Goal: Find specific page/section: Find specific page/section

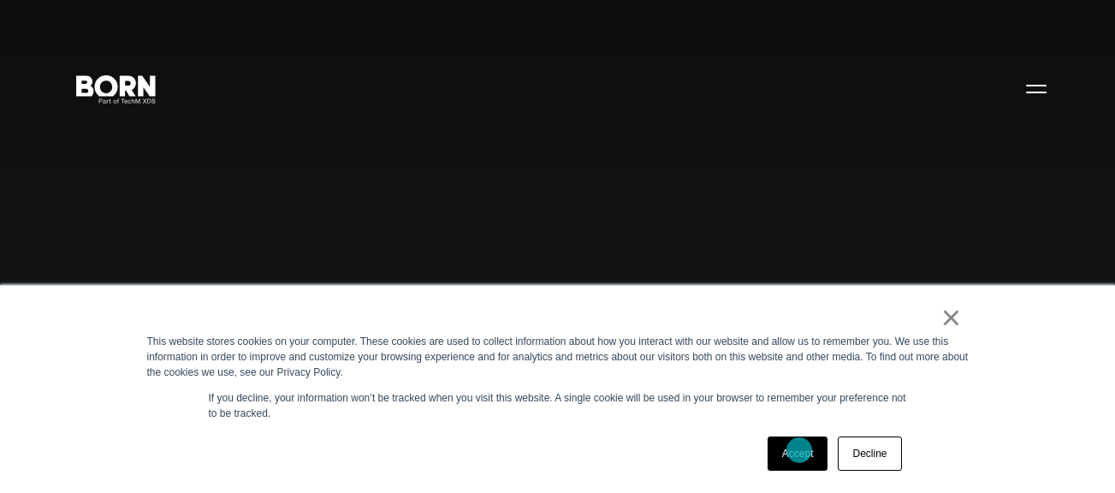
click at [799, 450] on link "Accept" at bounding box center [798, 454] width 61 height 34
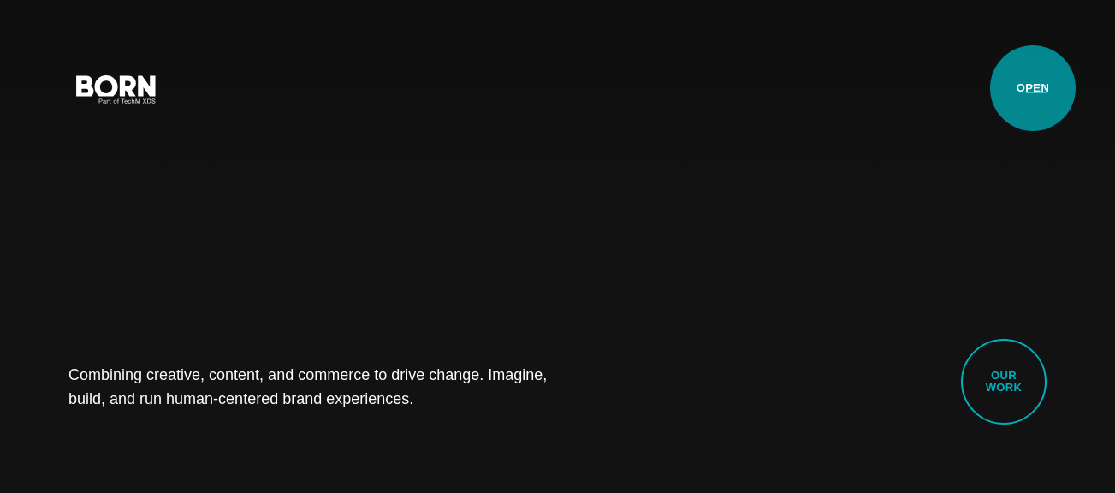
click at [1033, 88] on button "Primary Menu" at bounding box center [1036, 88] width 41 height 36
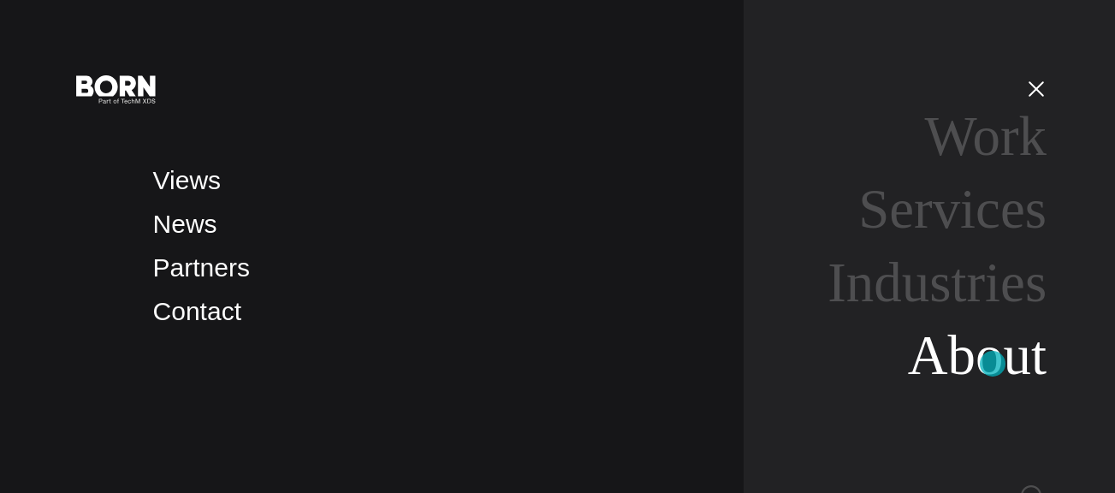
click at [993, 364] on link "About" at bounding box center [977, 355] width 139 height 62
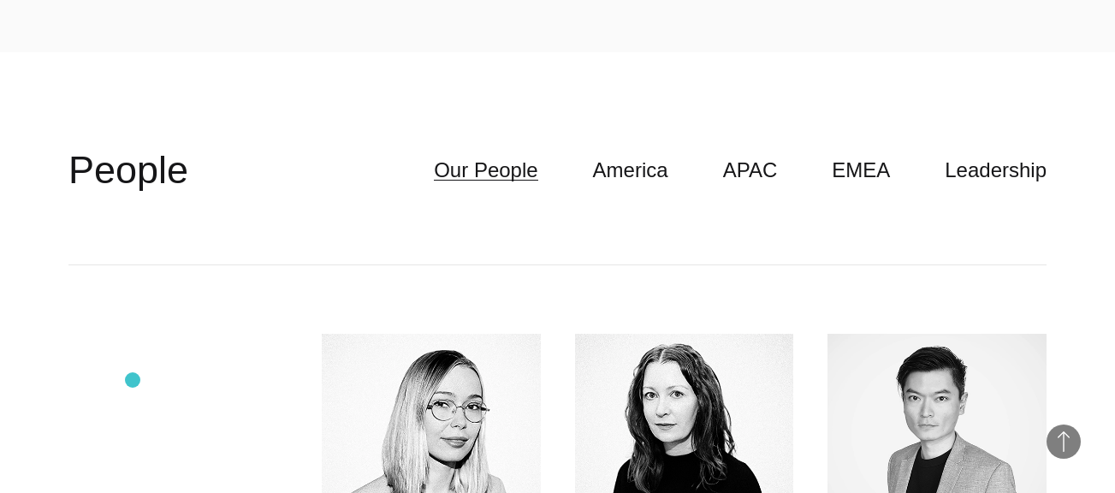
scroll to position [3945, 0]
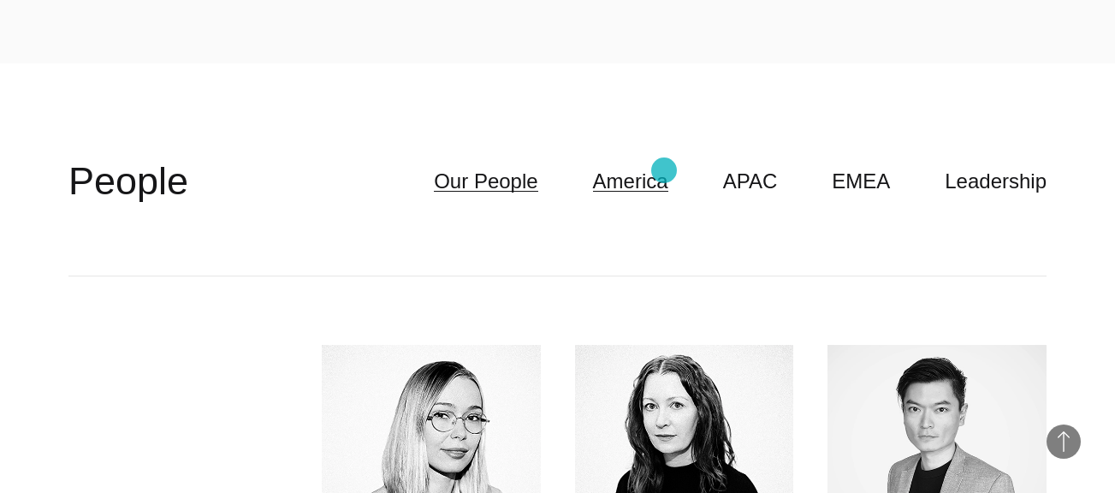
click at [664, 170] on link "America" at bounding box center [630, 181] width 75 height 33
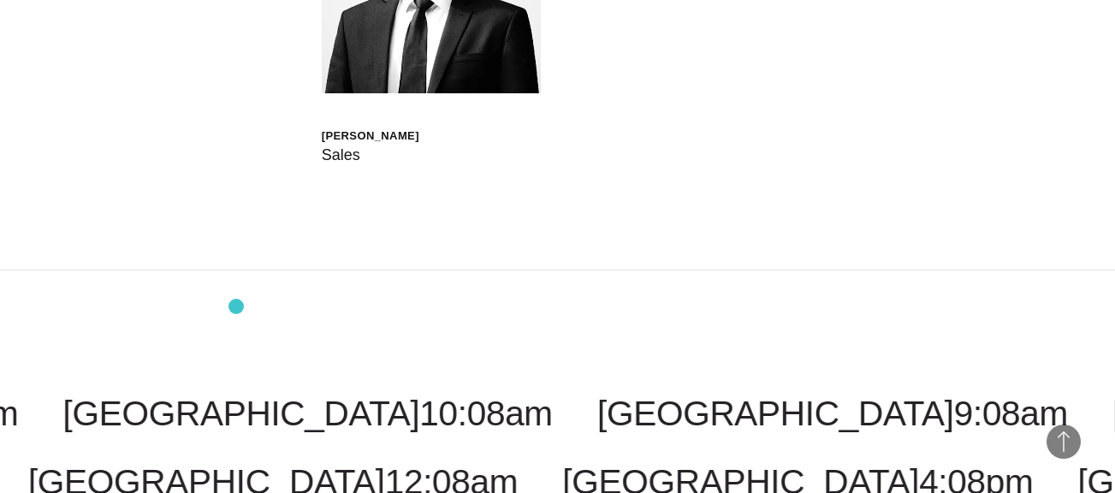
scroll to position [5617, 0]
